Goal: Check status: Check status

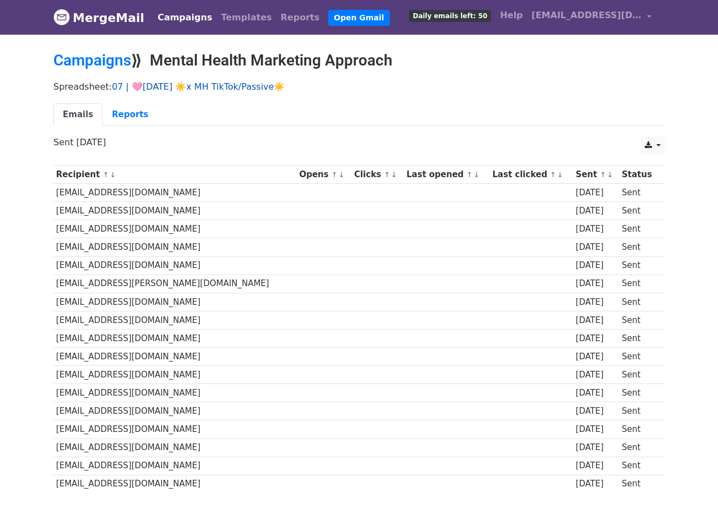
click at [200, 89] on link "07 | 🩷AUG 4 ☀️x MH TikTok/Passive☀️" at bounding box center [198, 86] width 173 height 10
